Goal: Information Seeking & Learning: Understand process/instructions

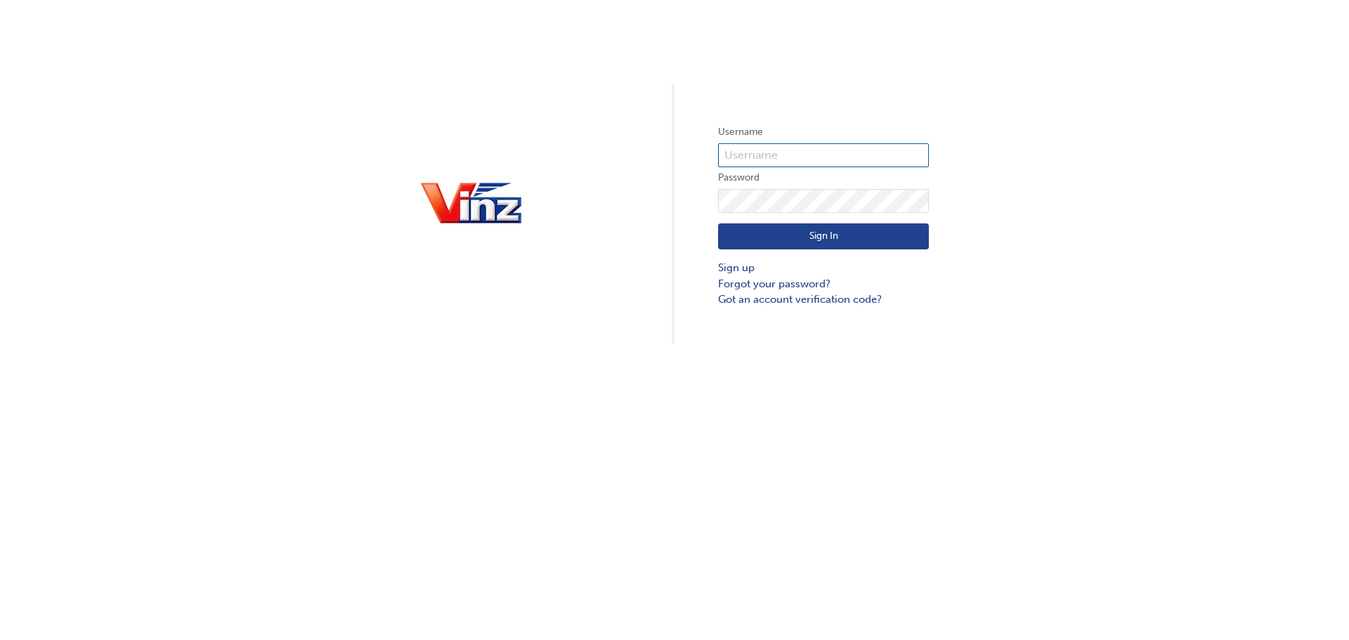
click at [769, 151] on input "text" at bounding box center [823, 155] width 211 height 24
type input "[EMAIL_ADDRESS][DOMAIN_NAME]"
click at [833, 239] on button "Sign In" at bounding box center [823, 236] width 211 height 27
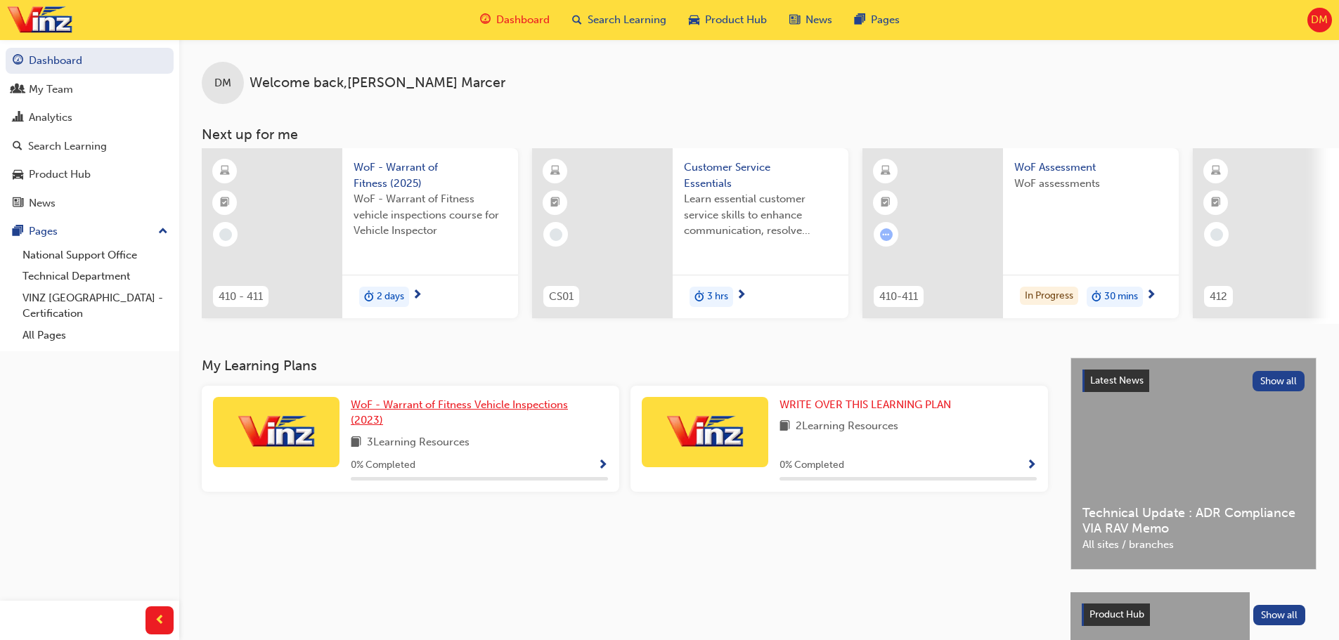
click at [545, 412] on span "WoF - Warrant of Fitness Vehicle Inspections (2023)" at bounding box center [459, 412] width 217 height 29
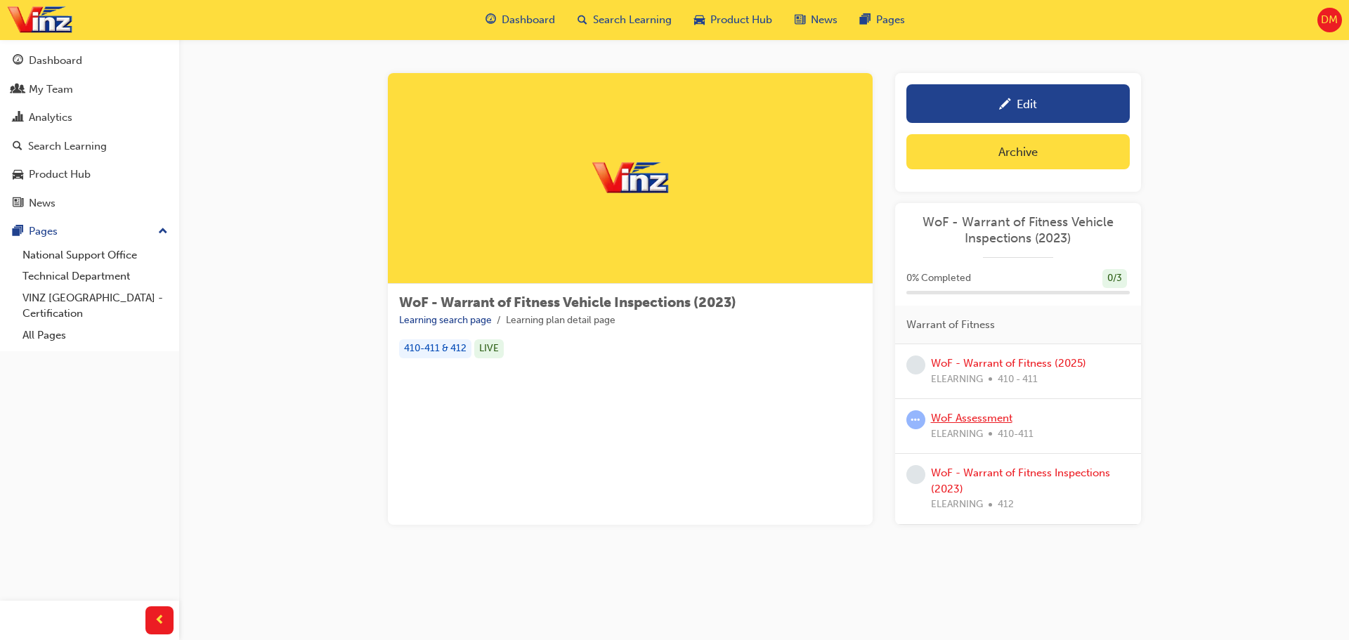
click at [957, 422] on link "WoF Assessment" at bounding box center [972, 418] width 82 height 13
